Goal: Navigation & Orientation: Find specific page/section

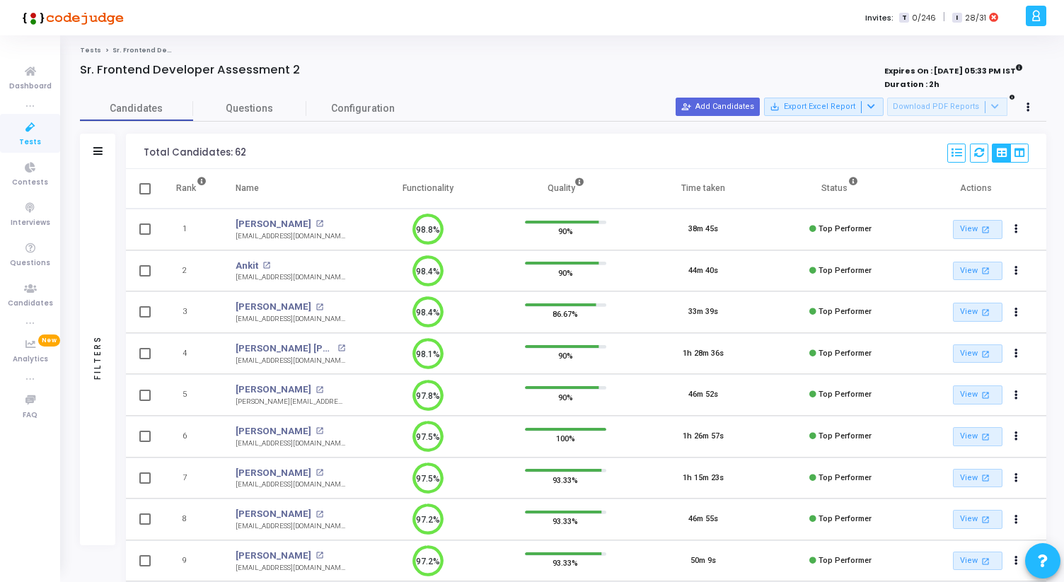
click at [279, 68] on h4 "Sr. Frontend Developer Assessment 2" at bounding box center [190, 70] width 220 height 14
click at [601, 50] on ol "Tests Sr. Frontend Developer Assessment 2" at bounding box center [563, 50] width 966 height 9
click at [37, 68] on icon at bounding box center [31, 72] width 30 height 18
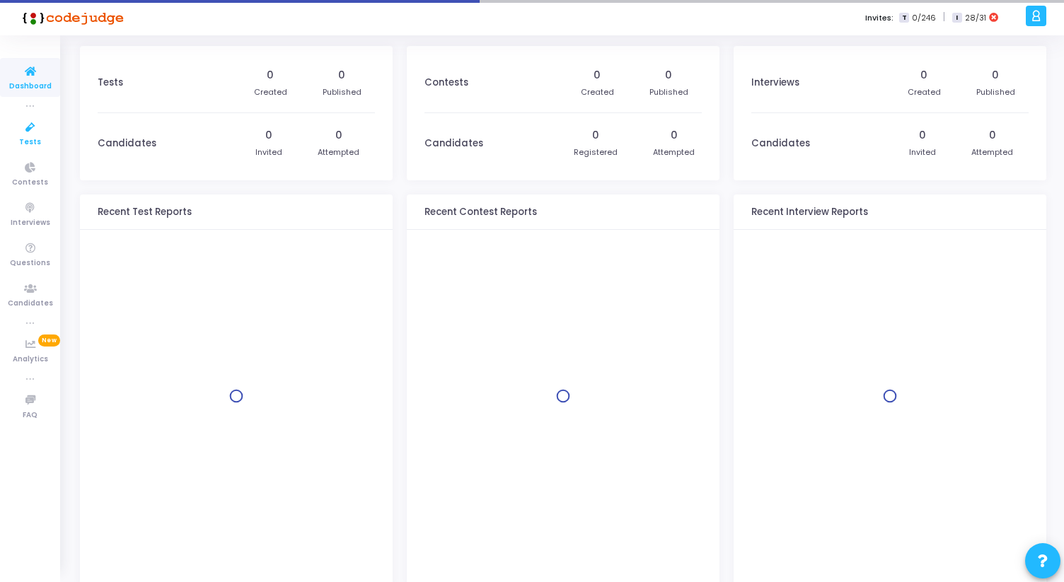
click at [37, 144] on span "Tests" at bounding box center [30, 143] width 22 height 12
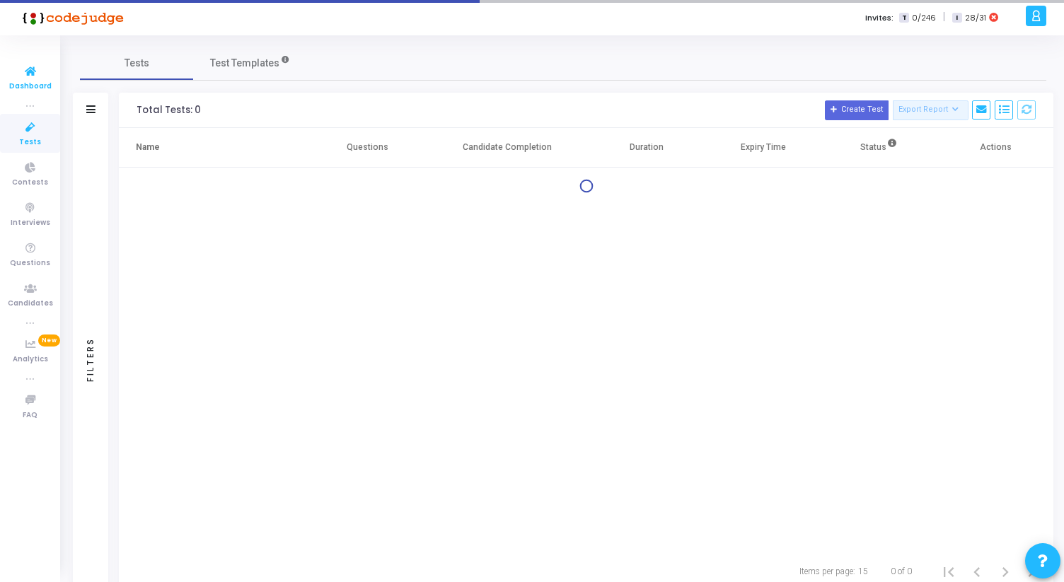
click at [35, 77] on icon at bounding box center [31, 72] width 30 height 18
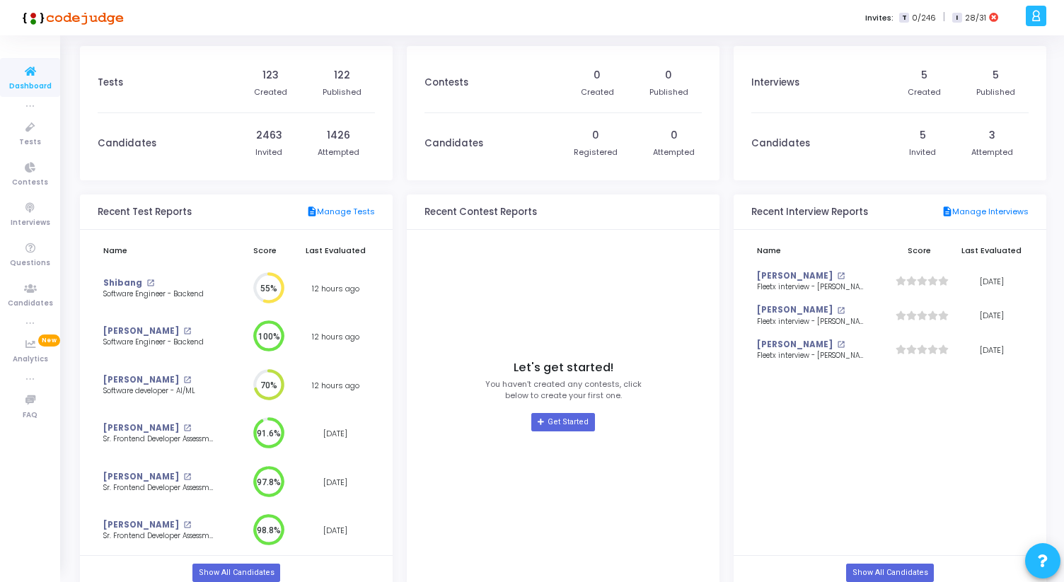
click at [1040, 563] on icon at bounding box center [1043, 561] width 10 height 10
click at [1045, 571] on span at bounding box center [1042, 561] width 11 height 33
click at [1045, 571] on span at bounding box center [1043, 561] width 10 height 33
click at [1046, 558] on icon at bounding box center [1042, 560] width 15 height 15
click at [865, 573] on link "Show All Candidates" at bounding box center [889, 573] width 87 height 18
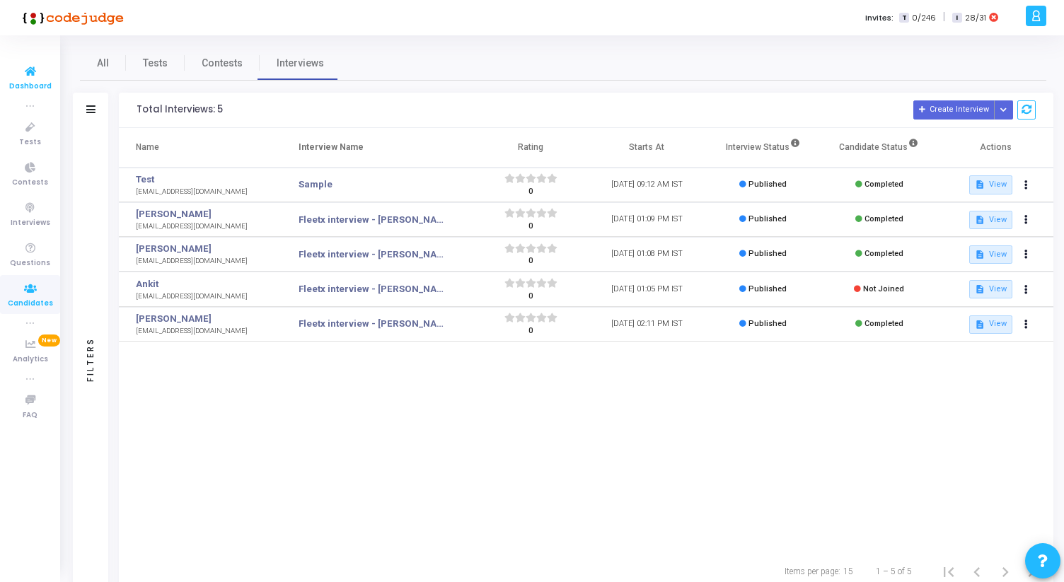
click at [33, 70] on icon at bounding box center [31, 72] width 30 height 18
